Goal: Information Seeking & Learning: Learn about a topic

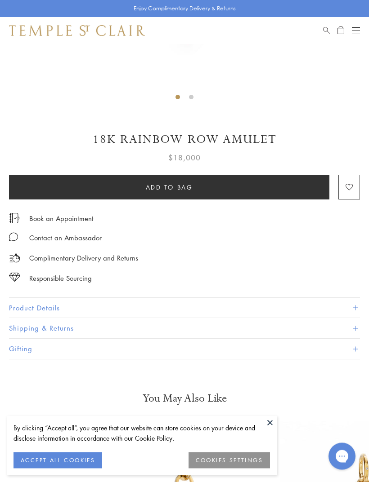
scroll to position [308, 0]
click at [328, 307] on button "Product Details" at bounding box center [184, 308] width 351 height 20
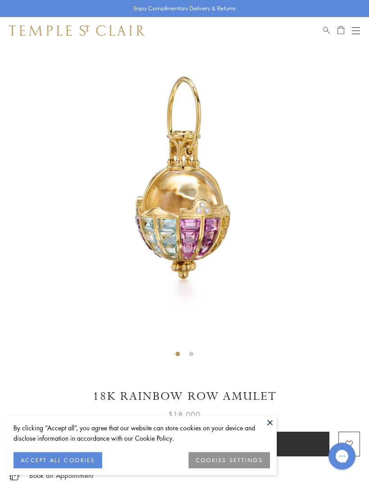
scroll to position [43, 0]
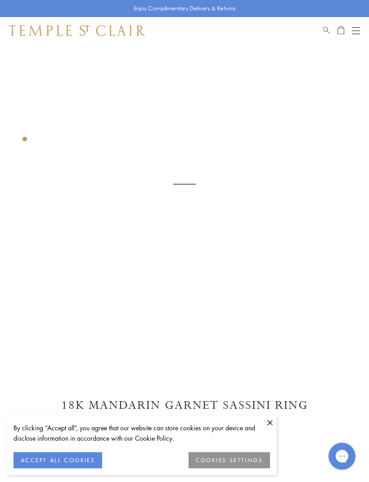
scroll to position [44, 0]
